Goal: Task Accomplishment & Management: Complete application form

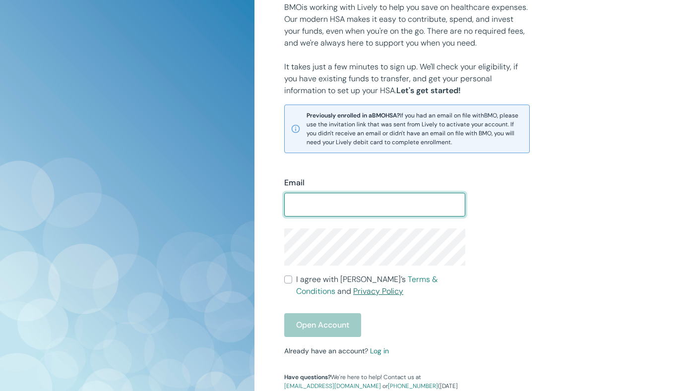
scroll to position [143, 0]
type input "[EMAIL_ADDRESS][DOMAIN_NAME]"
click at [289, 282] on input "I agree with Lively’s Terms & Conditions and Privacy Policy" at bounding box center [288, 279] width 8 height 8
checkbox input "true"
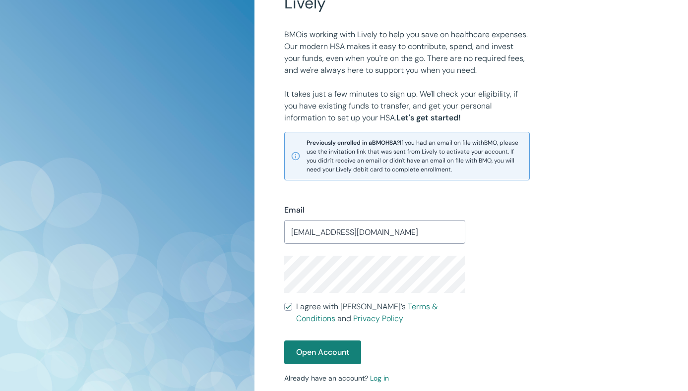
scroll to position [102, 0]
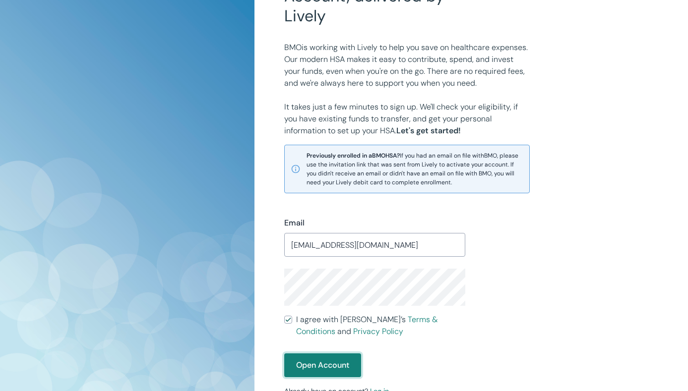
click at [313, 364] on button "Open Account" at bounding box center [322, 366] width 77 height 24
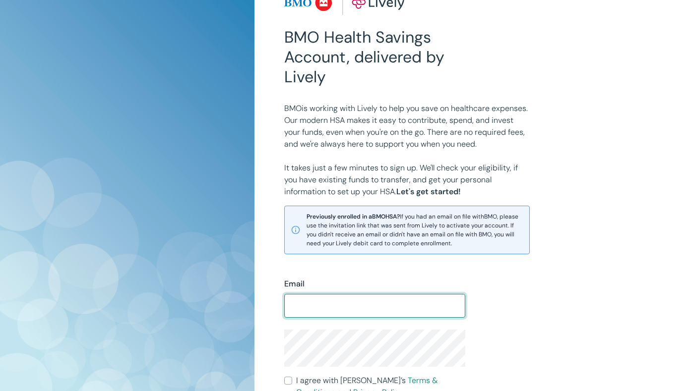
scroll to position [42, 0]
type input "[EMAIL_ADDRESS][DOMAIN_NAME]"
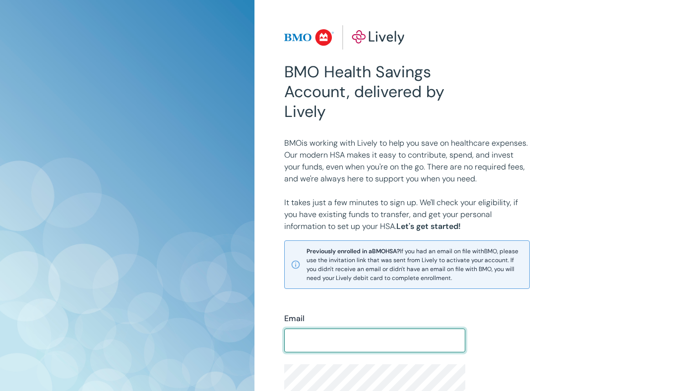
scroll to position [116, 0]
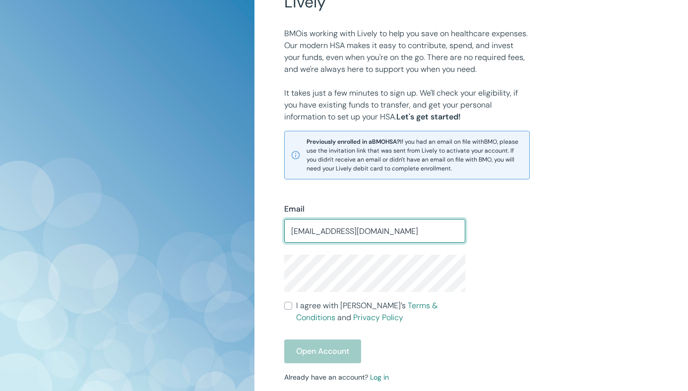
drag, startPoint x: 307, startPoint y: 231, endPoint x: 254, endPoint y: 230, distance: 53.6
click at [254, 230] on div "BMO Health Savings Account, delivered by Lively BMO is working with Lively to h…" at bounding box center [344, 199] width 688 height 631
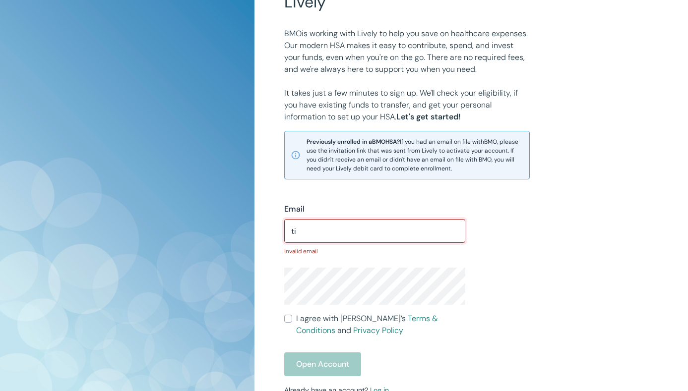
type input "t"
type input "[EMAIL_ADDRESS][DOMAIN_NAME]"
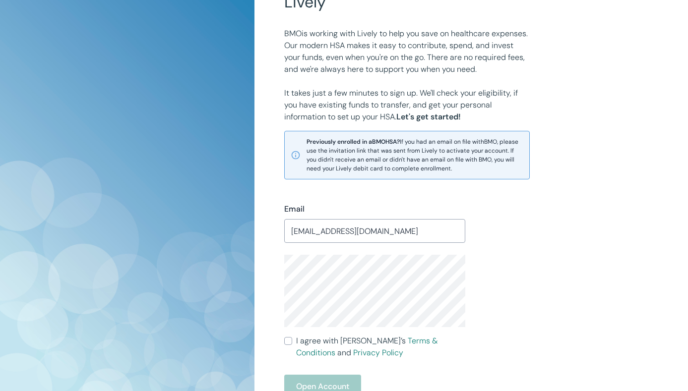
drag, startPoint x: 506, startPoint y: 348, endPoint x: 506, endPoint y: 340, distance: 7.9
click at [506, 347] on div "Email [EMAIL_ADDRESS][DOMAIN_NAME] ​ I agree with Lively’s Terms & Conditions a…" at bounding box center [465, 320] width 386 height 282
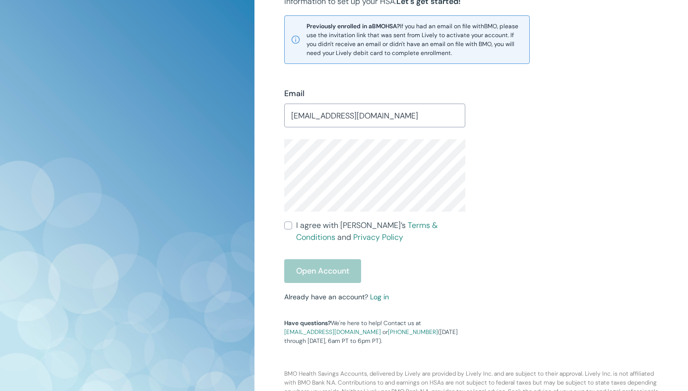
scroll to position [266, 0]
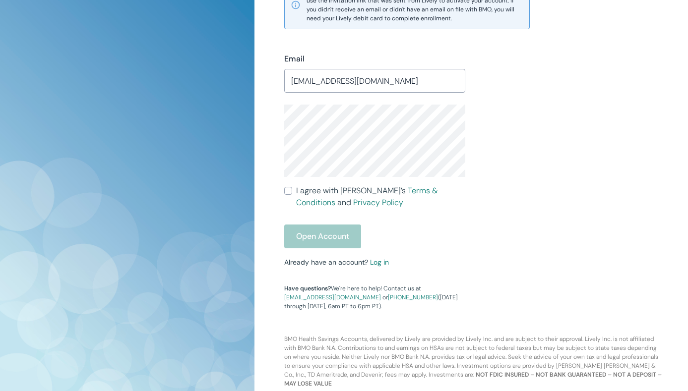
click at [285, 193] on input "I agree with Lively’s Terms & Conditions and Privacy Policy" at bounding box center [288, 191] width 8 height 8
checkbox input "true"
click at [333, 241] on button "Open Account" at bounding box center [322, 237] width 77 height 24
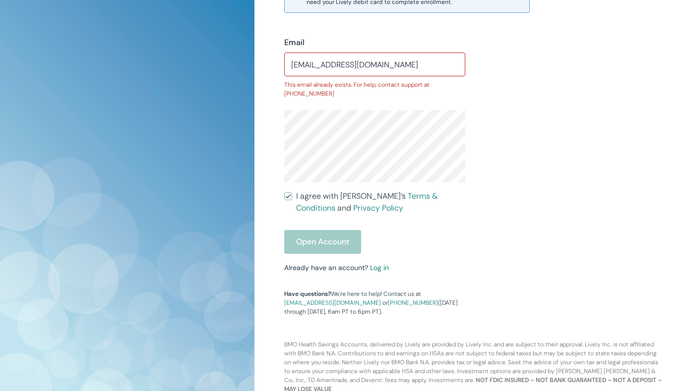
scroll to position [288, 0]
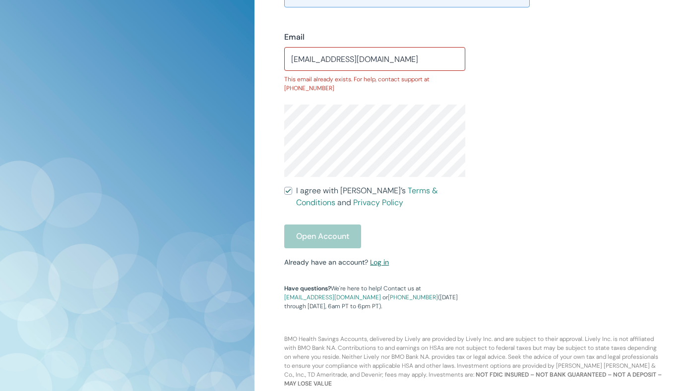
click at [384, 263] on link "Log in" at bounding box center [379, 262] width 19 height 9
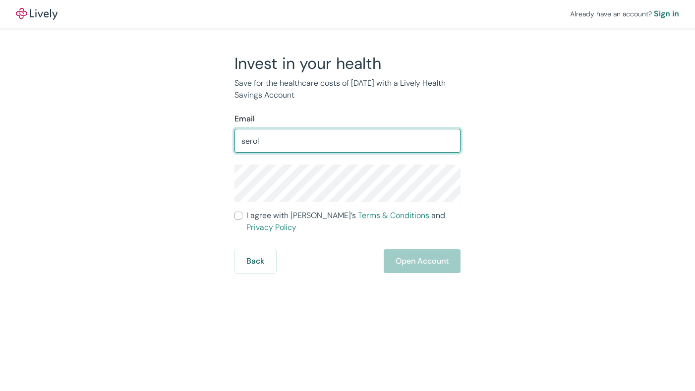
type input "[EMAIL_ADDRESS][DOMAIN_NAME]"
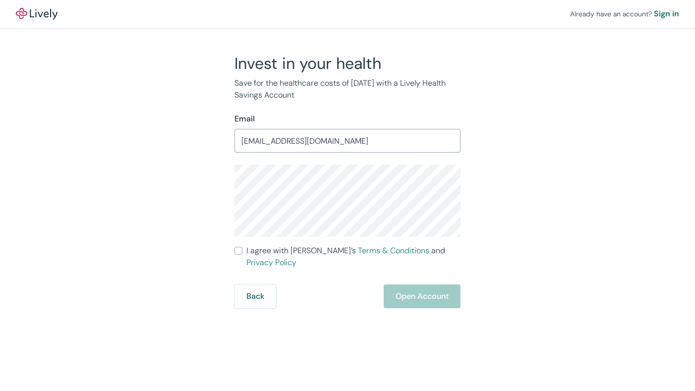
click at [239, 249] on input "I agree with Lively’s Terms & Conditions and Privacy Policy" at bounding box center [239, 251] width 8 height 8
checkbox input "true"
click at [438, 287] on button "Open Account" at bounding box center [422, 297] width 77 height 24
